Goal: Find specific page/section: Find specific page/section

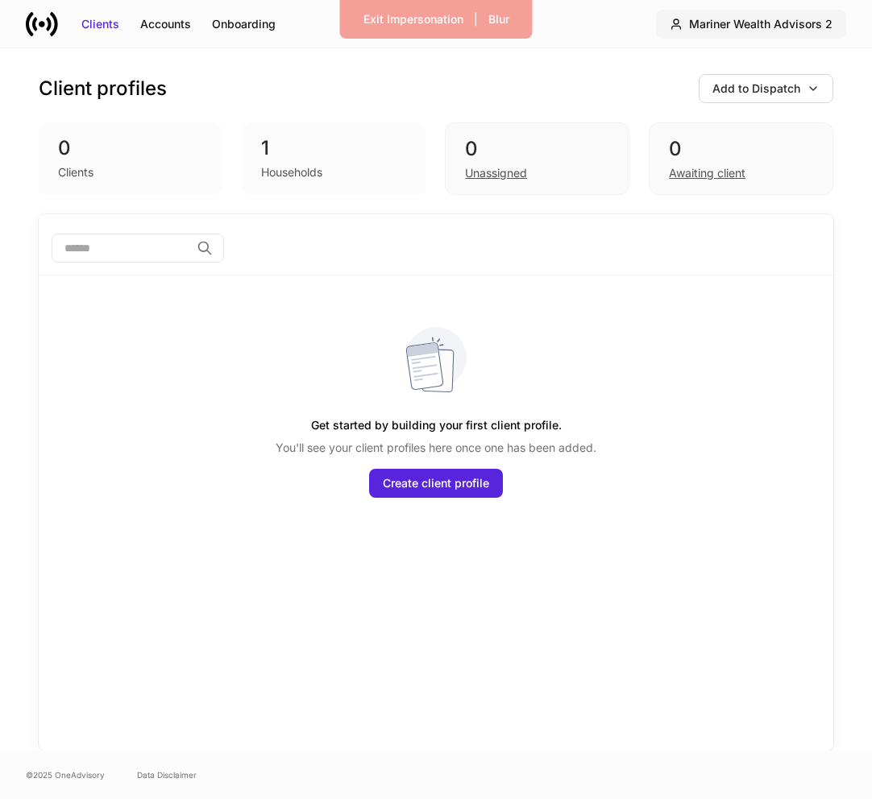
click at [803, 19] on div "Mariner Wealth Advisors 2" at bounding box center [760, 24] width 143 height 16
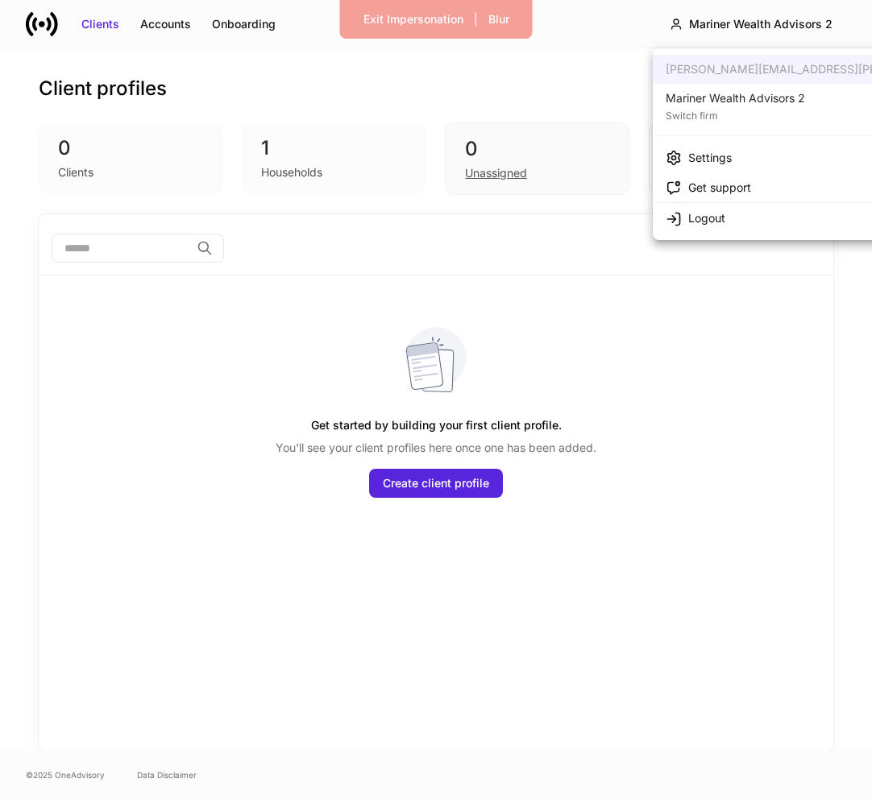
click at [807, 111] on li "Mariner Wealth Advisors 2 Switch firm" at bounding box center [855, 106] width 405 height 45
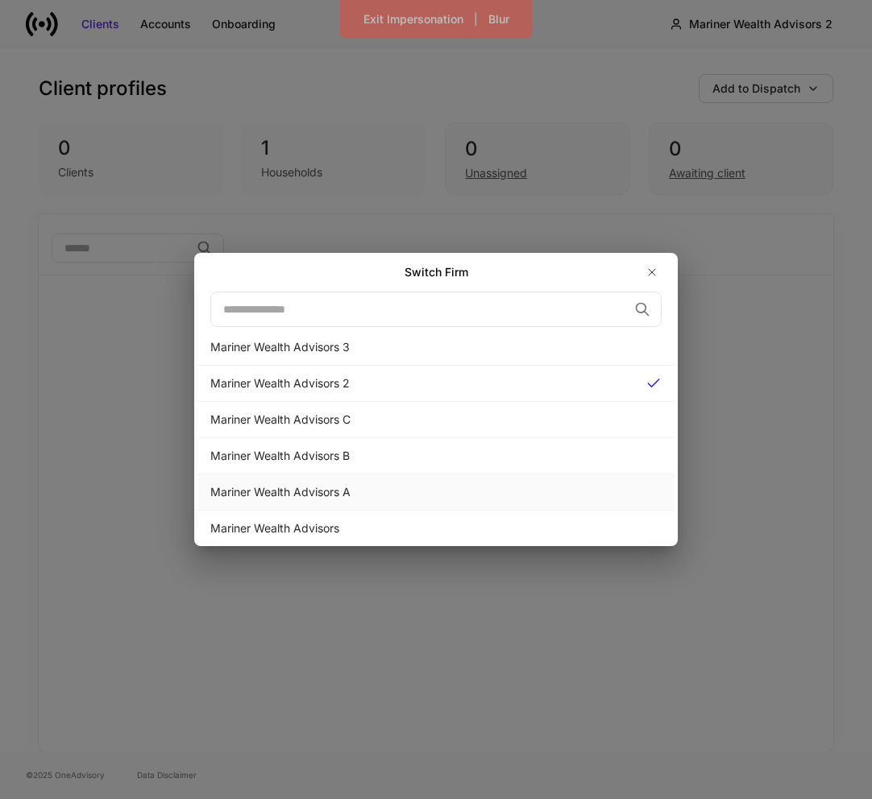
click at [510, 483] on div "Mariner Wealth Advisors A" at bounding box center [435, 493] width 477 height 36
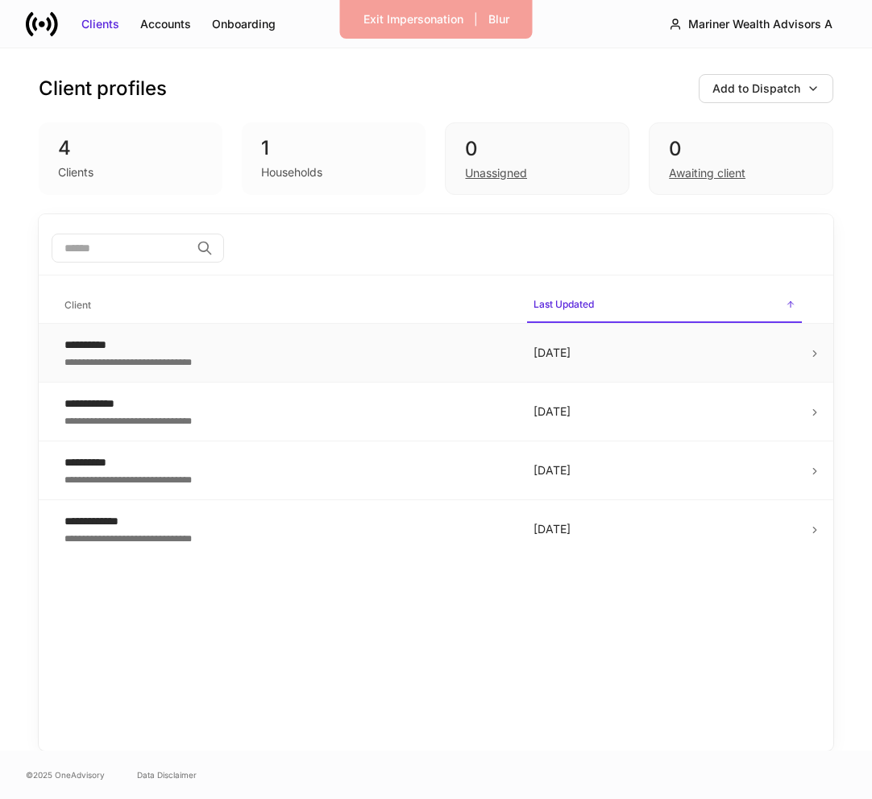
click at [300, 350] on div "**********" at bounding box center [285, 345] width 443 height 16
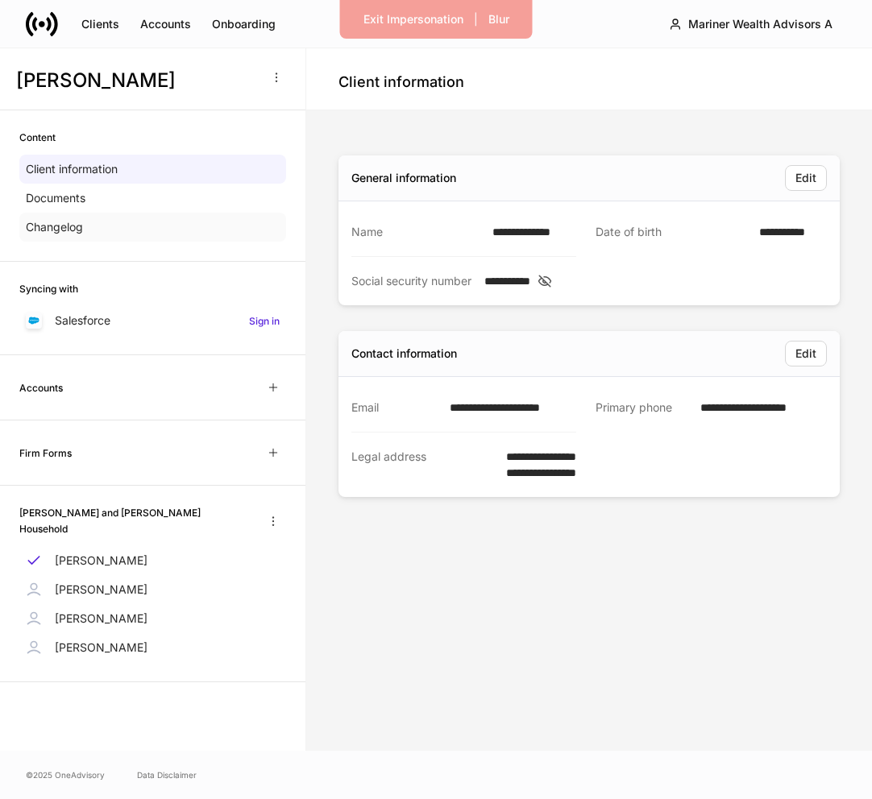
click at [129, 222] on div "Changelog" at bounding box center [152, 227] width 267 height 29
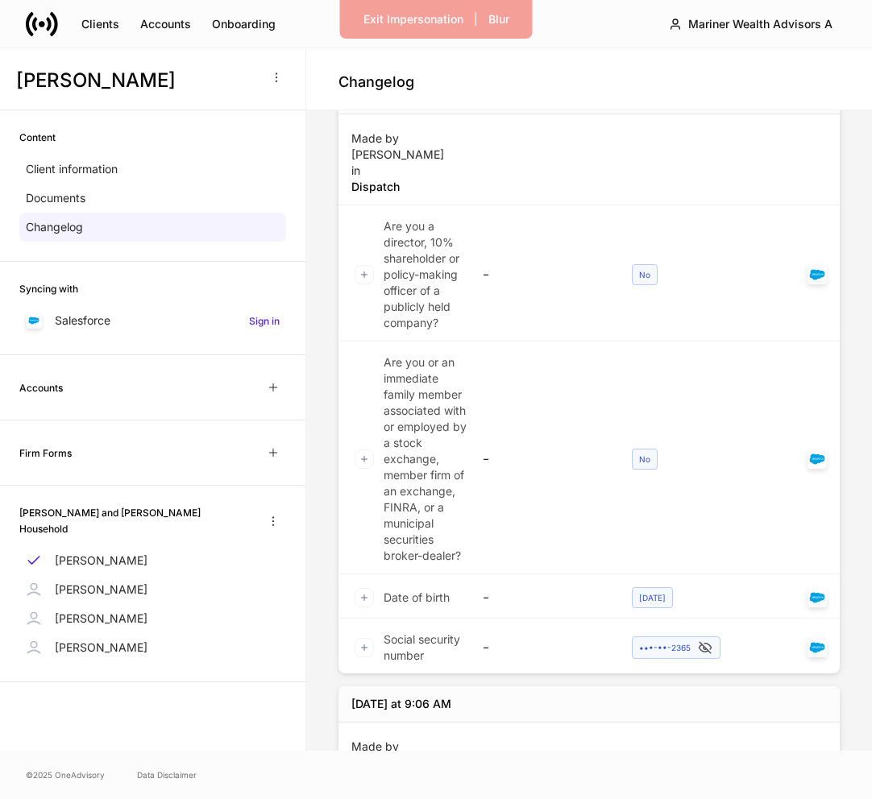
scroll to position [822, 0]
